Goal: Information Seeking & Learning: Learn about a topic

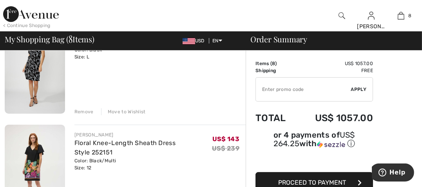
scroll to position [87, 0]
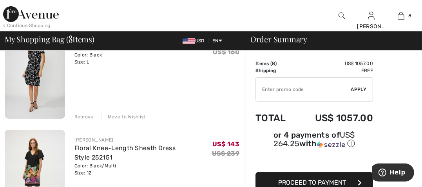
click at [79, 115] on div "Remove" at bounding box center [83, 116] width 19 height 7
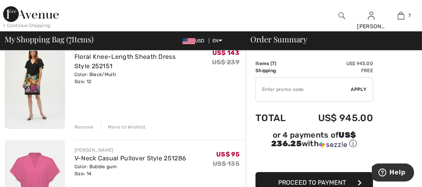
scroll to position [76, 0]
click at [29, 82] on img at bounding box center [35, 83] width 60 height 90
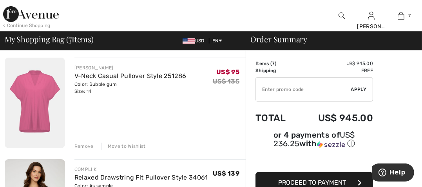
scroll to position [164, 0]
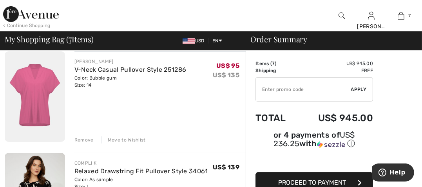
click at [38, 92] on img at bounding box center [35, 96] width 60 height 90
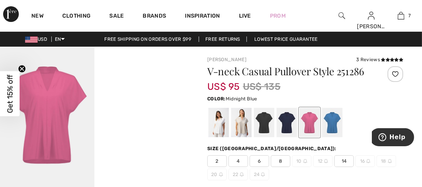
click at [290, 124] on div at bounding box center [286, 122] width 20 height 29
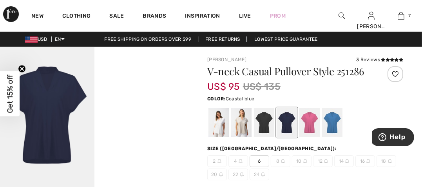
click at [332, 118] on div at bounding box center [332, 122] width 20 height 29
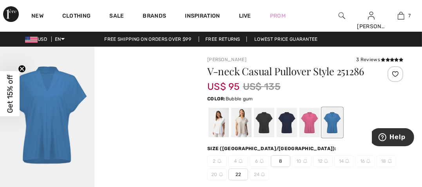
click at [312, 122] on div at bounding box center [309, 122] width 20 height 29
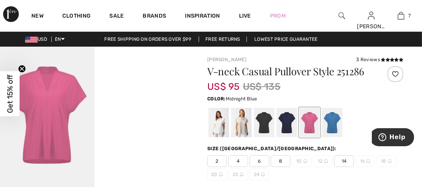
click at [288, 124] on div at bounding box center [286, 122] width 20 height 29
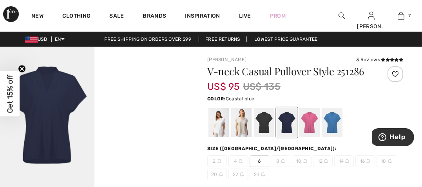
click at [334, 119] on div at bounding box center [332, 122] width 20 height 29
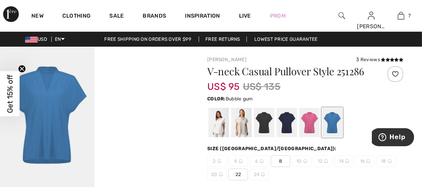
click at [309, 123] on div at bounding box center [309, 122] width 20 height 29
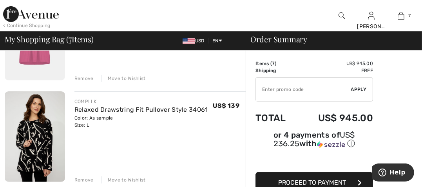
scroll to position [254, 0]
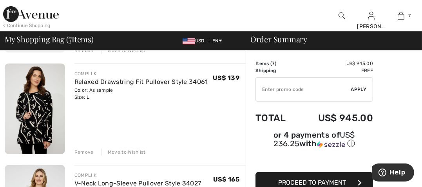
click at [31, 108] on img at bounding box center [35, 108] width 60 height 90
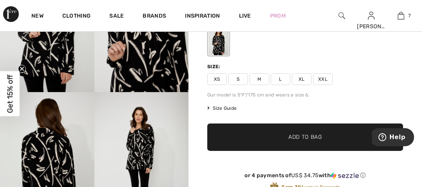
scroll to position [106, 0]
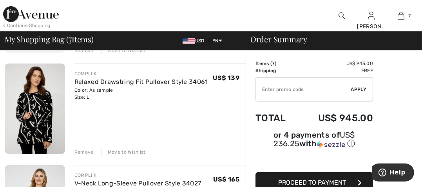
click at [86, 150] on div "Remove" at bounding box center [83, 151] width 19 height 7
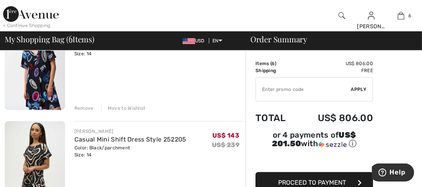
scroll to position [366, 0]
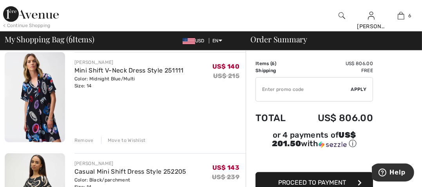
click at [83, 138] on div "Remove" at bounding box center [83, 140] width 19 height 7
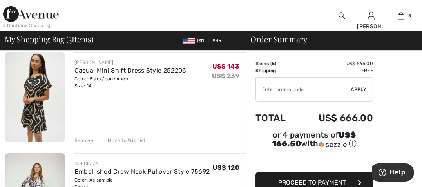
click at [32, 92] on img at bounding box center [35, 97] width 60 height 90
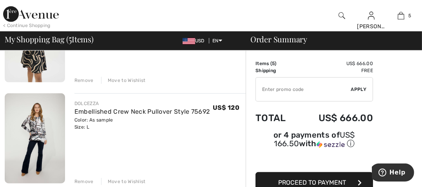
scroll to position [406, 0]
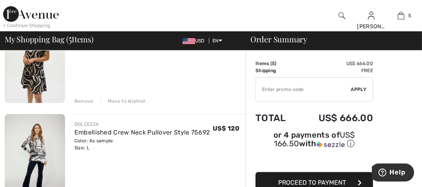
click at [31, 147] on img at bounding box center [35, 159] width 60 height 90
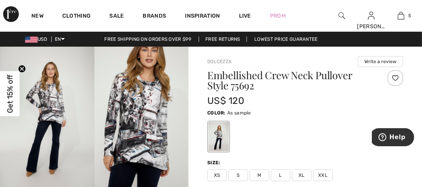
click at [152, 125] on img at bounding box center [141, 117] width 94 height 141
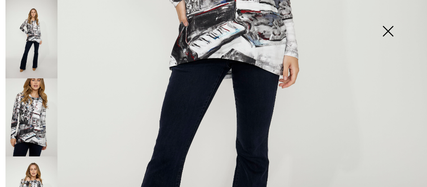
scroll to position [275, 0]
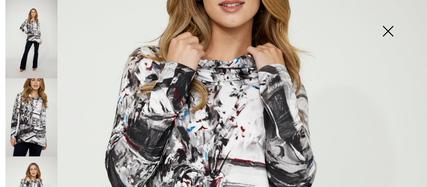
scroll to position [53, 0]
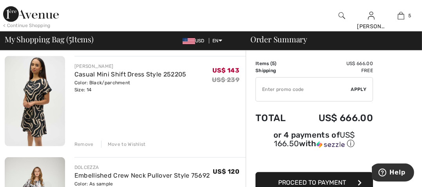
scroll to position [359, 0]
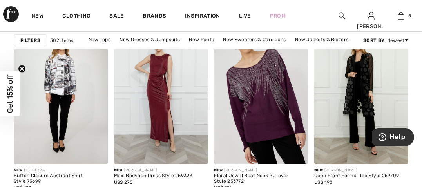
scroll to position [2711, 0]
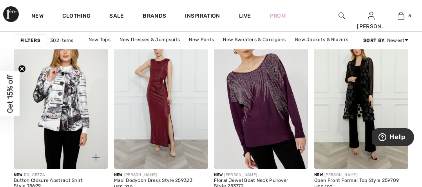
click at [63, 97] on img at bounding box center [61, 98] width 94 height 141
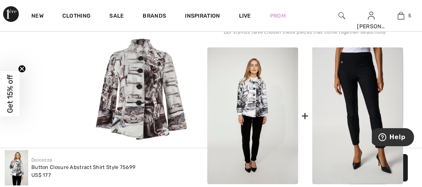
scroll to position [288, 0]
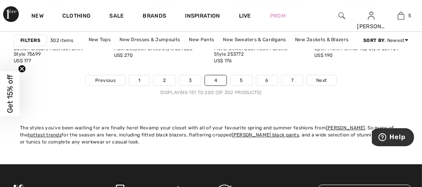
scroll to position [2829, 0]
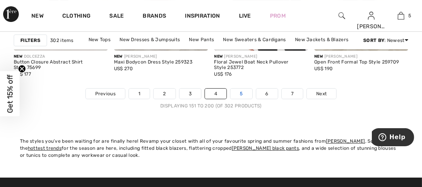
click at [242, 93] on link "5" at bounding box center [241, 93] width 22 height 10
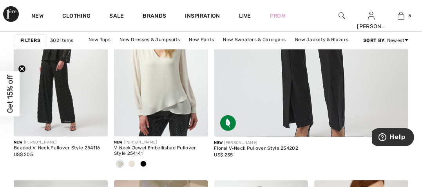
scroll to position [250, 0]
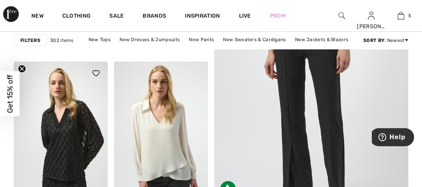
click at [66, 152] on img at bounding box center [61, 131] width 94 height 141
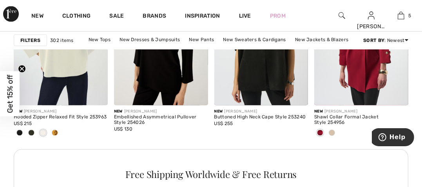
scroll to position [1327, 0]
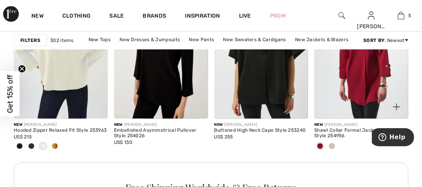
click at [331, 146] on span at bounding box center [331, 146] width 6 height 6
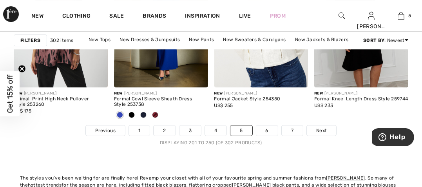
scroll to position [2801, 0]
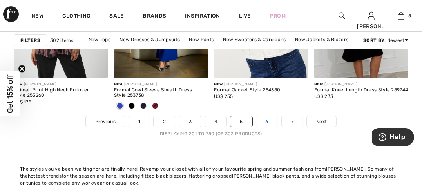
click at [269, 119] on link "6" at bounding box center [267, 121] width 22 height 10
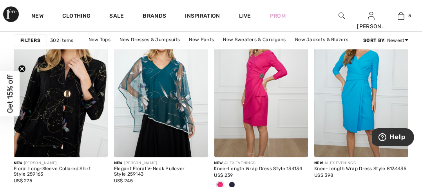
scroll to position [2349, 0]
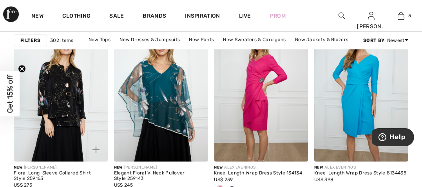
click at [63, 101] on img at bounding box center [61, 91] width 94 height 141
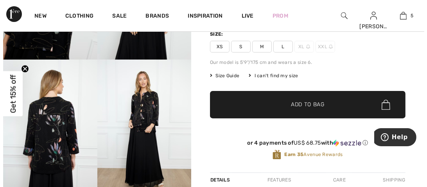
scroll to position [130, 0]
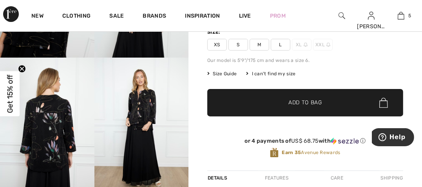
click at [54, 130] on img at bounding box center [47, 128] width 94 height 141
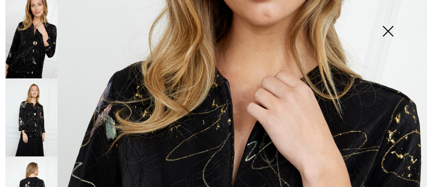
scroll to position [96, 0]
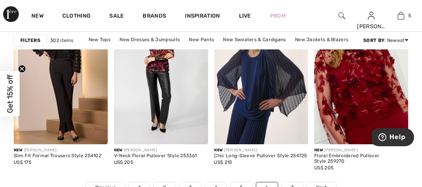
scroll to position [2802, 0]
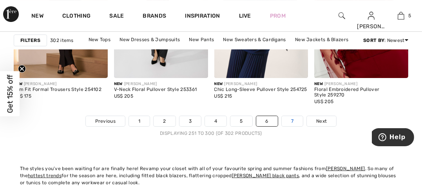
click at [287, 119] on link "7" at bounding box center [291, 121] width 21 height 10
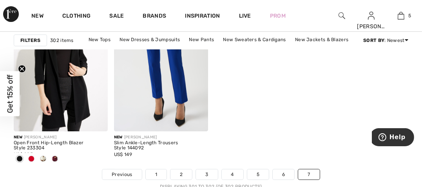
scroll to position [130, 0]
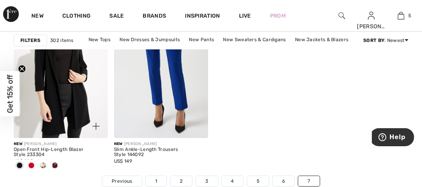
click at [43, 163] on span at bounding box center [43, 165] width 6 height 6
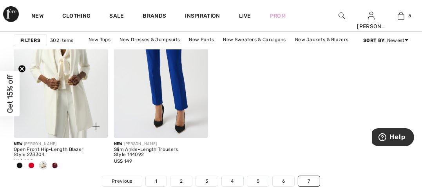
click at [55, 163] on span at bounding box center [55, 165] width 6 height 6
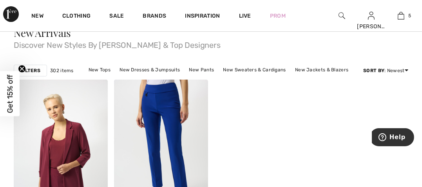
scroll to position [0, 0]
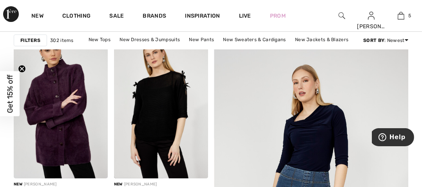
scroll to position [19, 0]
